Goal: Navigation & Orientation: Find specific page/section

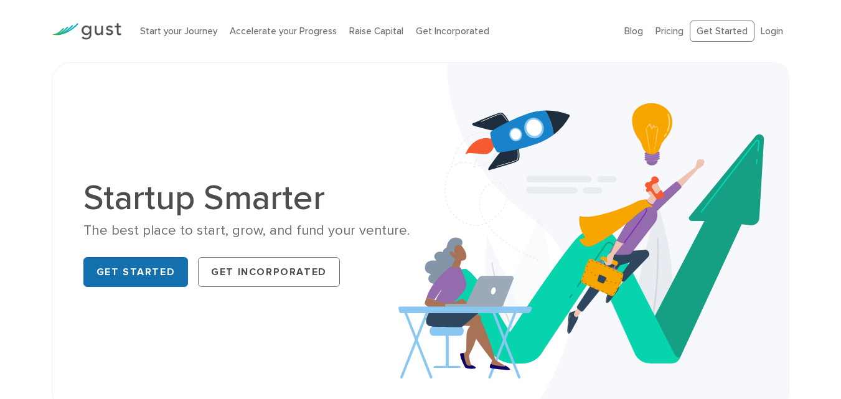
click at [153, 278] on link "Get Started" at bounding box center [135, 272] width 105 height 30
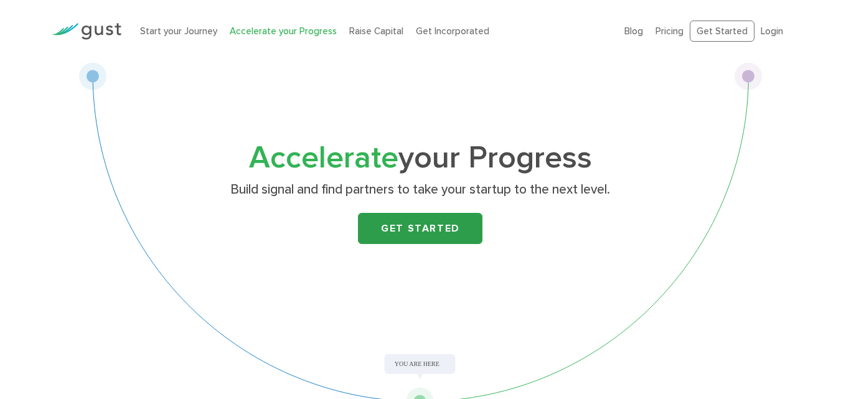
click at [420, 213] on link "Get Started" at bounding box center [420, 228] width 124 height 31
click at [416, 225] on link "Get Started" at bounding box center [420, 228] width 124 height 31
click at [643, 35] on link "Blog" at bounding box center [633, 31] width 19 height 11
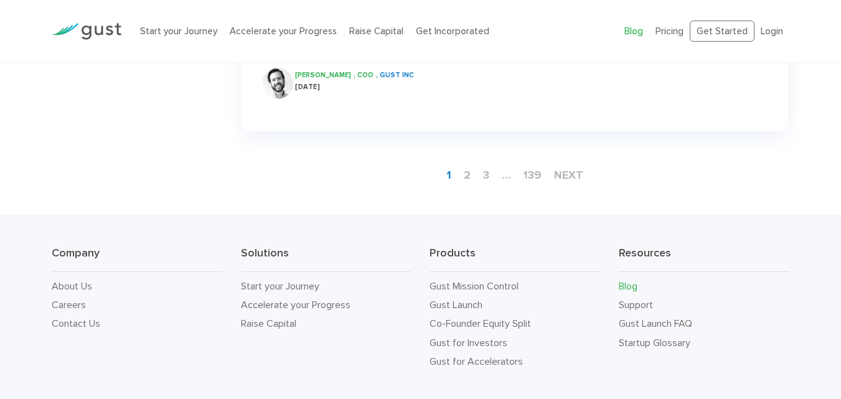
scroll to position [1966, 0]
